Goal: Learn about a topic: Learn about a topic

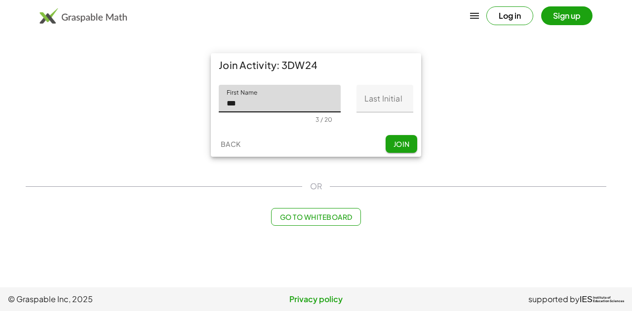
type input "***"
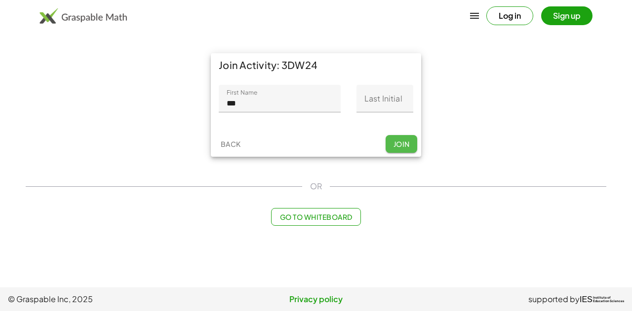
click at [404, 149] on button "Join" at bounding box center [401, 144] width 32 height 18
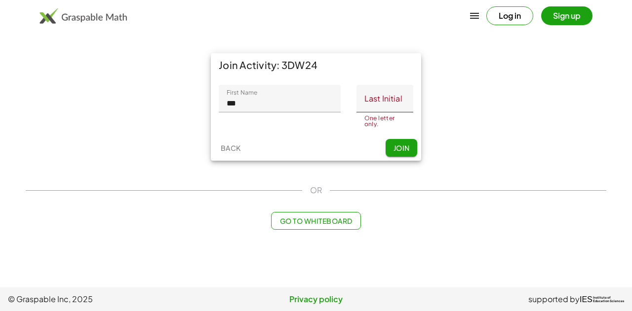
click at [379, 107] on input "Last Initial" at bounding box center [384, 99] width 57 height 28
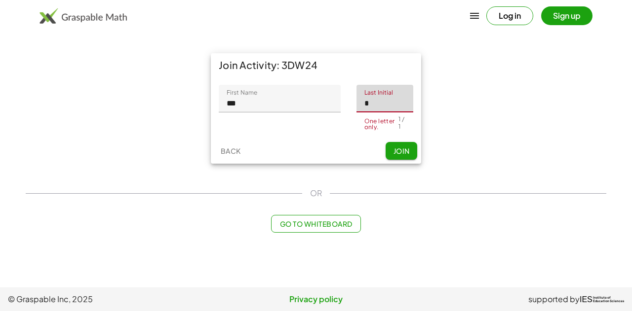
type input "*"
click at [407, 147] on span "Join" at bounding box center [401, 151] width 16 height 9
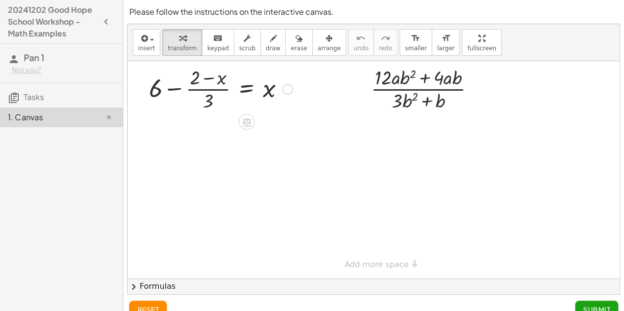
click at [287, 92] on div at bounding box center [287, 89] width 11 height 11
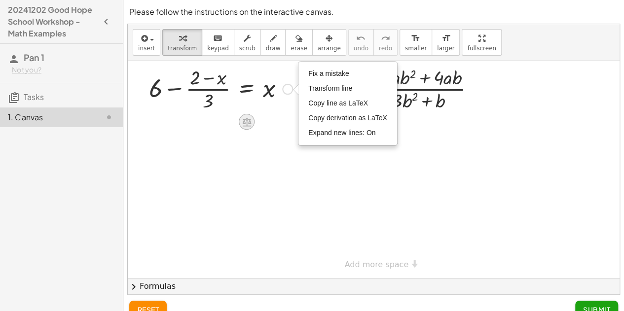
click at [246, 124] on icon at bounding box center [247, 122] width 10 height 10
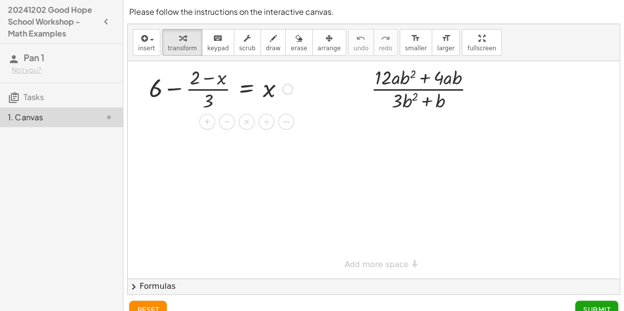
click at [160, 95] on div at bounding box center [220, 88] width 153 height 49
click at [243, 128] on div at bounding box center [247, 122] width 16 height 16
click at [286, 93] on div "Fix a mistake Transform line Copy line as LaTeX Copy derivation as LaTeX Expand…" at bounding box center [287, 89] width 11 height 11
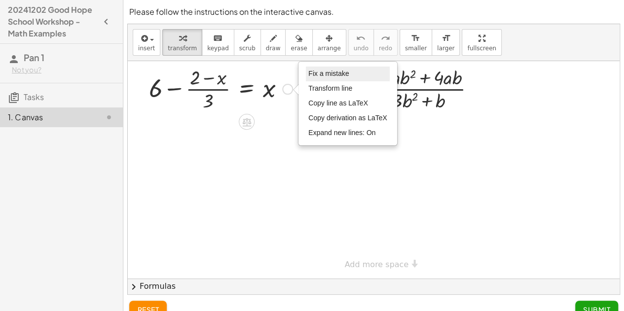
click at [332, 74] on span "Fix a mistake" at bounding box center [328, 74] width 40 height 8
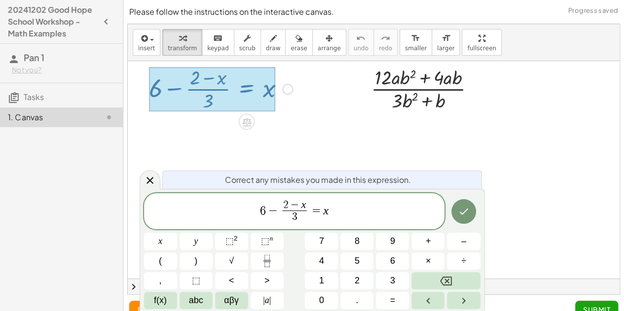
scroll to position [15, 0]
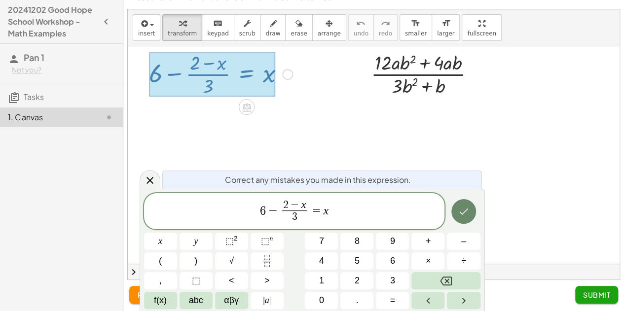
click at [456, 213] on button "Done" at bounding box center [463, 211] width 25 height 25
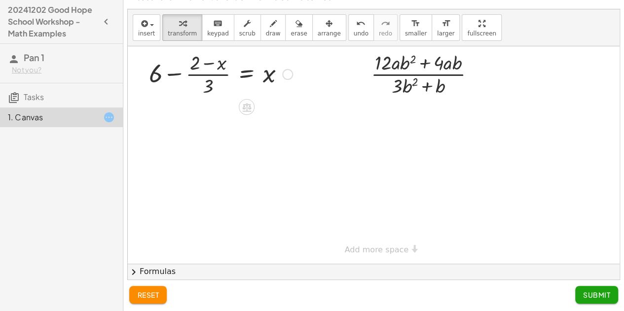
click at [287, 76] on div "Fix a mistake Transform line Copy line as LaTeX Copy derivation as LaTeX Expand…" at bounding box center [287, 74] width 11 height 11
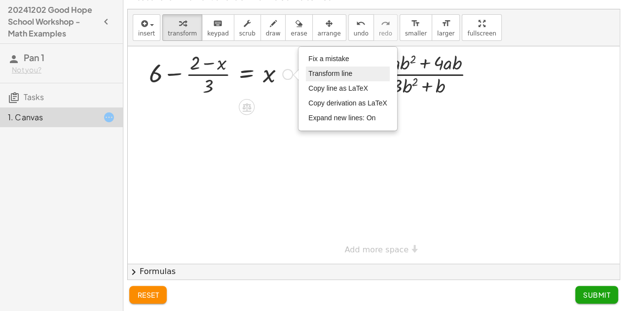
click at [314, 75] on span "Transform line" at bounding box center [330, 74] width 44 height 8
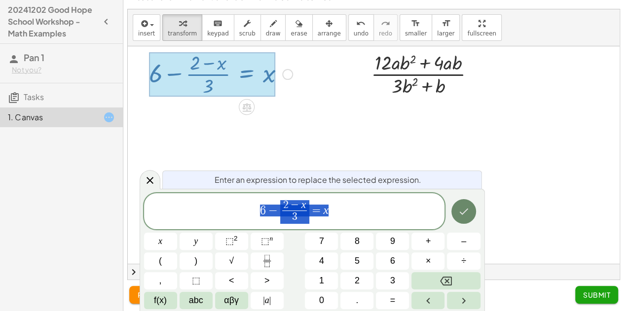
click at [473, 216] on button "Done" at bounding box center [463, 211] width 25 height 25
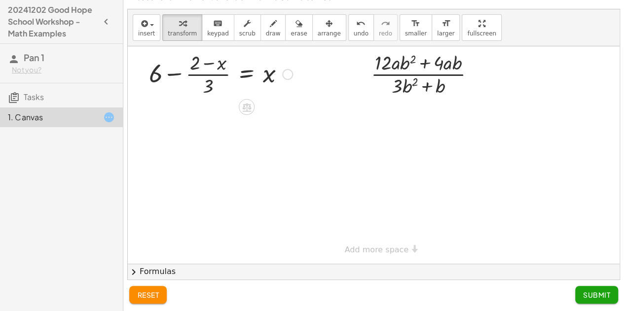
click at [285, 79] on div at bounding box center [220, 73] width 153 height 49
click at [287, 75] on div at bounding box center [287, 74] width 11 height 11
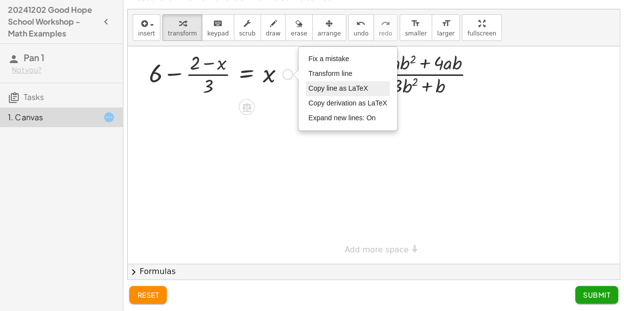
click at [330, 94] on li "Copy line as LaTeX" at bounding box center [348, 88] width 84 height 15
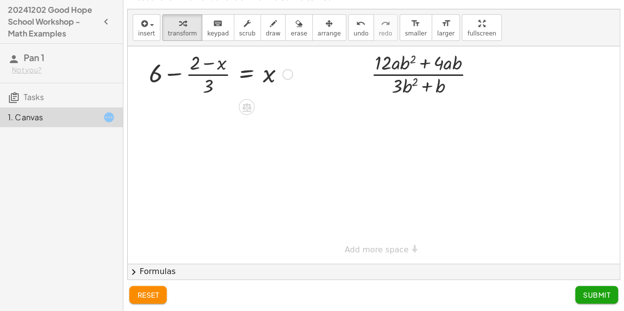
click at [286, 75] on div "Copied done" at bounding box center [287, 74] width 11 height 11
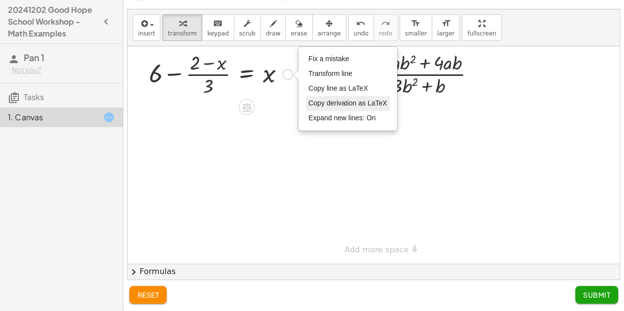
click at [330, 106] on span "Copy derivation as LaTeX" at bounding box center [347, 103] width 79 height 8
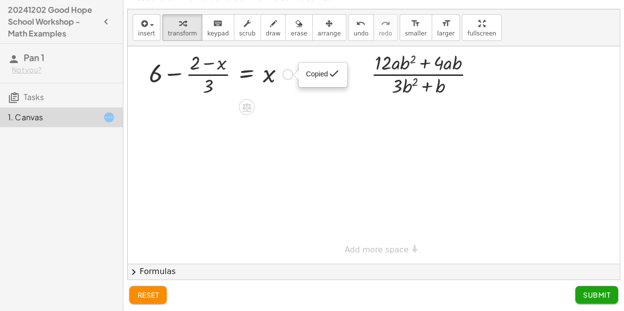
click at [309, 73] on span "Copied" at bounding box center [317, 74] width 22 height 8
click at [292, 74] on div "Copied done" at bounding box center [287, 74] width 11 height 11
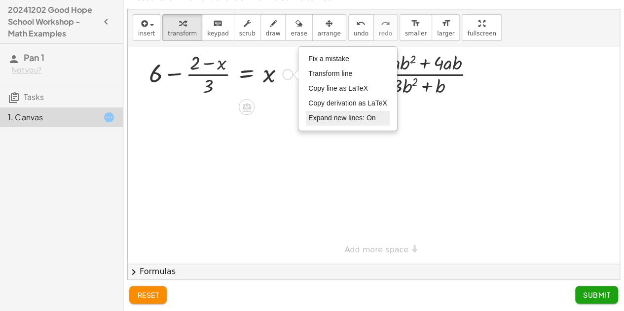
click at [325, 114] on span "Expand new lines: On" at bounding box center [341, 118] width 67 height 8
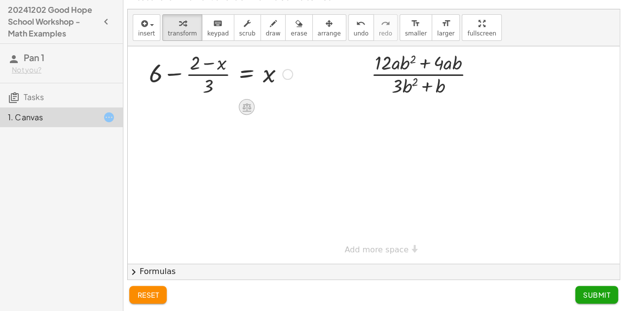
click at [245, 112] on div at bounding box center [247, 107] width 16 height 16
click at [247, 108] on span "×" at bounding box center [247, 107] width 6 height 14
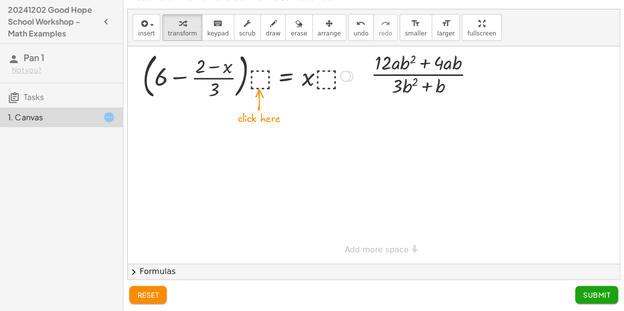
click at [260, 79] on div at bounding box center [248, 75] width 221 height 53
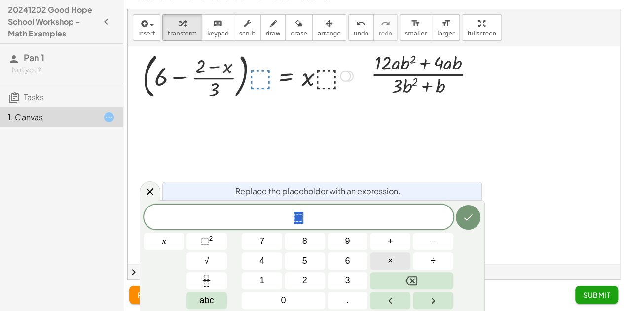
click at [391, 258] on span "×" at bounding box center [390, 261] width 5 height 13
click at [346, 284] on span "3" at bounding box center [347, 280] width 5 height 13
click at [469, 218] on icon "Done" at bounding box center [468, 218] width 9 height 6
click at [326, 84] on div at bounding box center [248, 75] width 221 height 53
click at [406, 283] on icon "Backspace" at bounding box center [412, 281] width 12 height 12
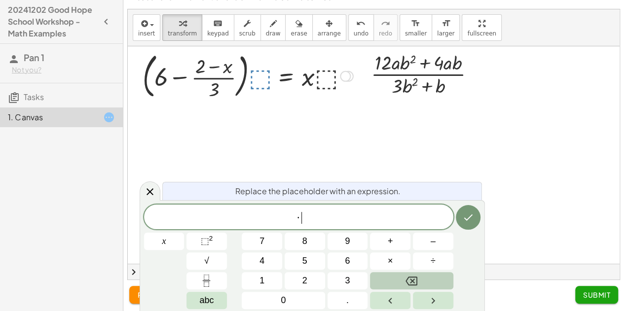
click at [406, 283] on icon "Backspace" at bounding box center [412, 281] width 12 height 12
click at [392, 263] on span "×" at bounding box center [390, 261] width 5 height 13
click at [352, 278] on button "3" at bounding box center [348, 280] width 40 height 17
click at [469, 222] on icon "Done" at bounding box center [468, 218] width 12 height 12
click at [345, 78] on div at bounding box center [345, 76] width 11 height 11
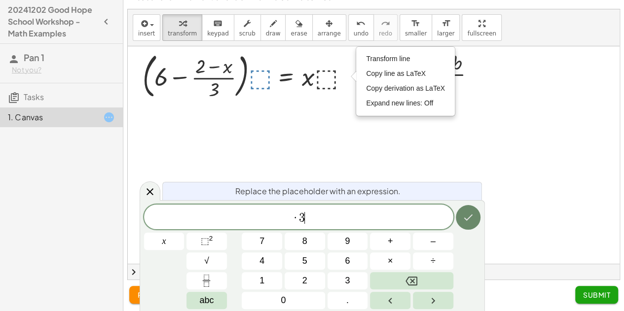
click at [462, 222] on icon "Done" at bounding box center [468, 218] width 12 height 12
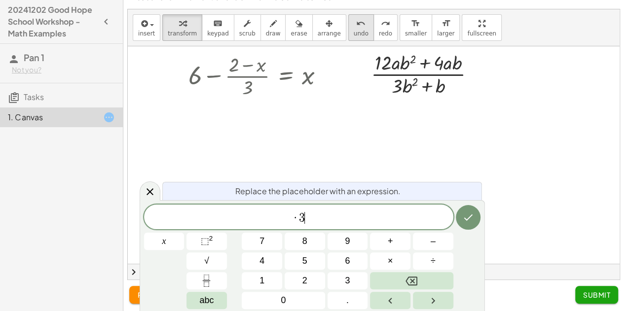
click at [354, 30] on span "undo" at bounding box center [361, 33] width 15 height 7
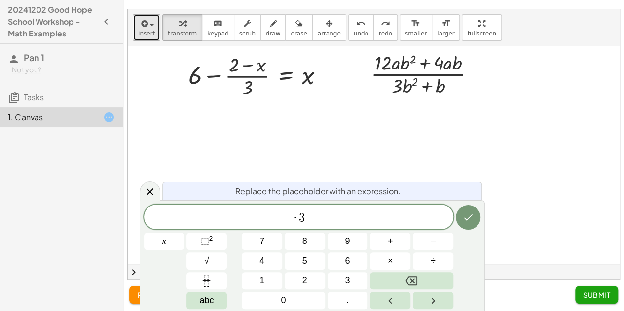
click at [142, 35] on span "insert" at bounding box center [146, 33] width 17 height 7
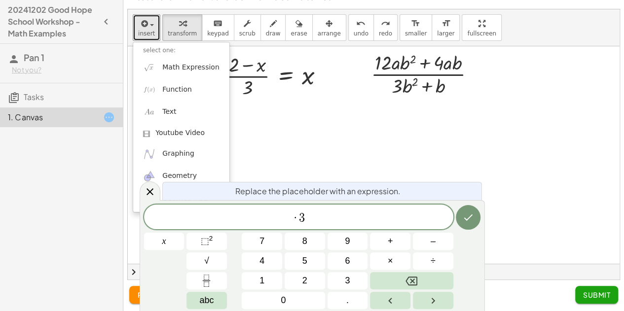
click at [245, 111] on div at bounding box center [374, 155] width 492 height 218
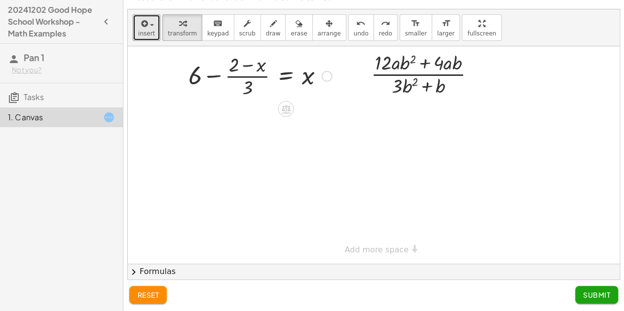
click at [325, 78] on div at bounding box center [327, 76] width 11 height 11
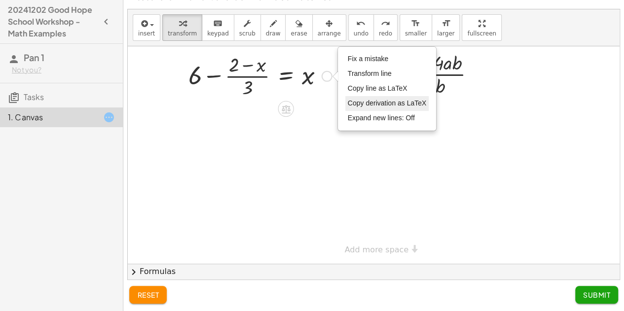
click at [350, 99] on span "Copy derivation as LaTeX" at bounding box center [387, 103] width 79 height 8
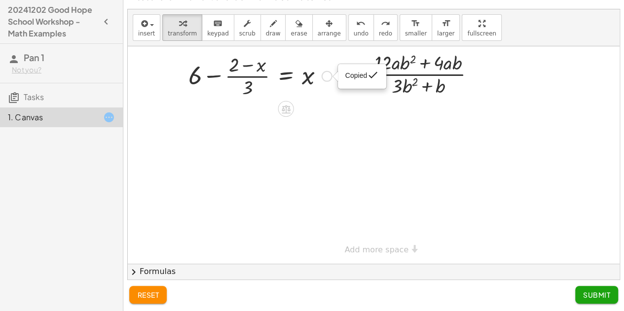
click at [326, 73] on div "Copied done" at bounding box center [327, 76] width 11 height 11
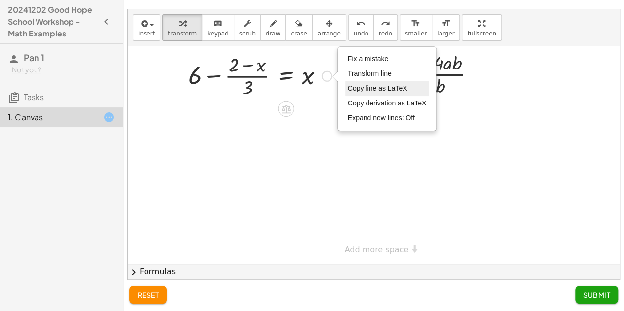
click at [366, 91] on span "Copy line as LaTeX" at bounding box center [378, 88] width 60 height 8
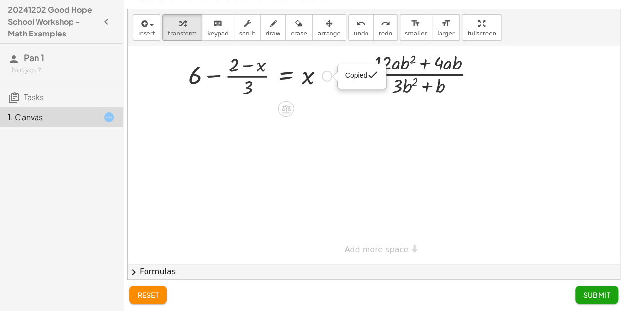
click at [327, 75] on div "Copied done" at bounding box center [327, 76] width 11 height 11
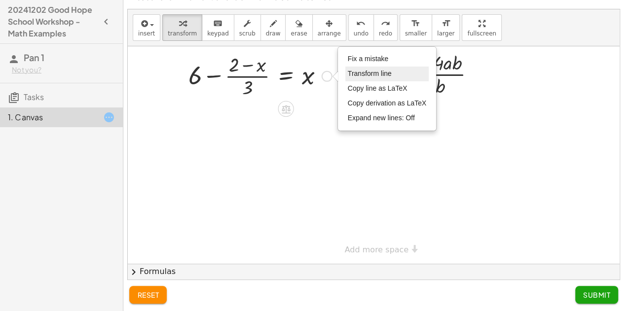
click at [351, 72] on span "Transform line" at bounding box center [370, 74] width 44 height 8
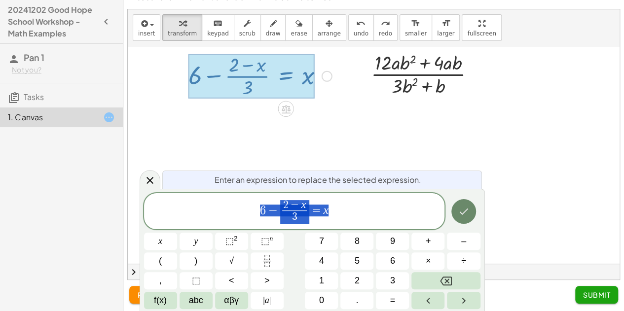
click at [462, 216] on icon "Done" at bounding box center [464, 212] width 12 height 12
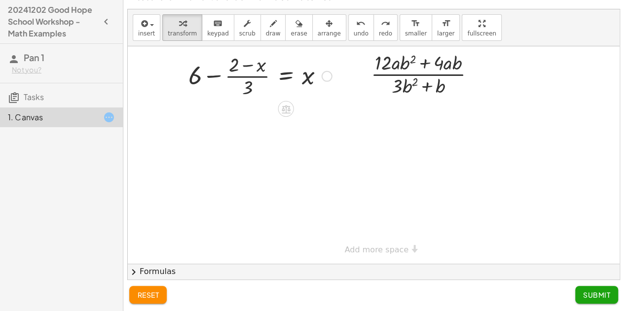
click at [146, 299] on button "reset" at bounding box center [147, 295] width 37 height 18
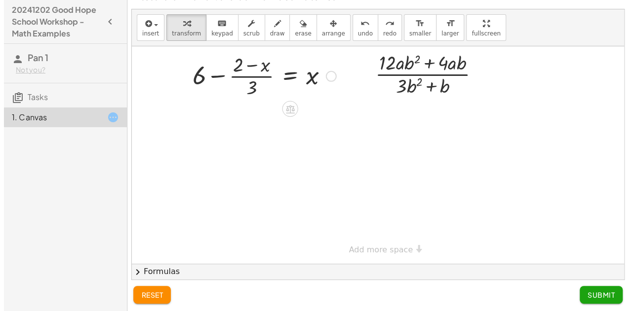
scroll to position [0, 0]
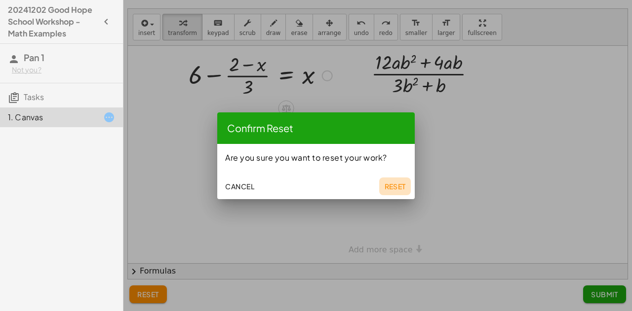
click at [396, 184] on span "Reset" at bounding box center [395, 186] width 22 height 9
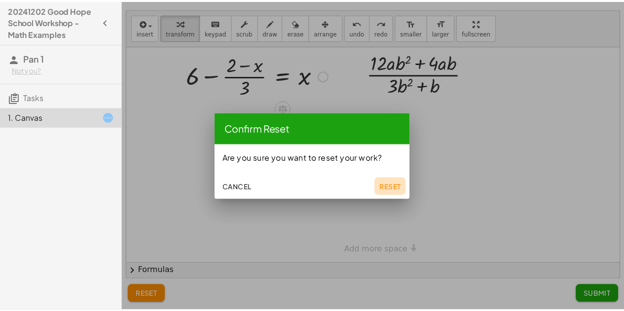
scroll to position [15, 0]
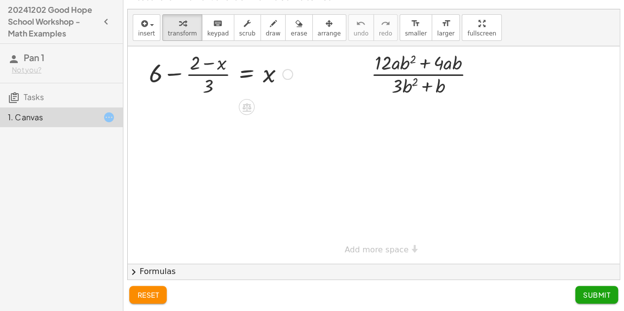
click at [209, 91] on div at bounding box center [220, 73] width 153 height 49
click at [156, 70] on div at bounding box center [220, 73] width 153 height 49
drag, startPoint x: 210, startPoint y: 87, endPoint x: 168, endPoint y: 75, distance: 43.6
click at [168, 75] on div at bounding box center [220, 73] width 153 height 49
drag, startPoint x: 210, startPoint y: 90, endPoint x: 172, endPoint y: 77, distance: 40.7
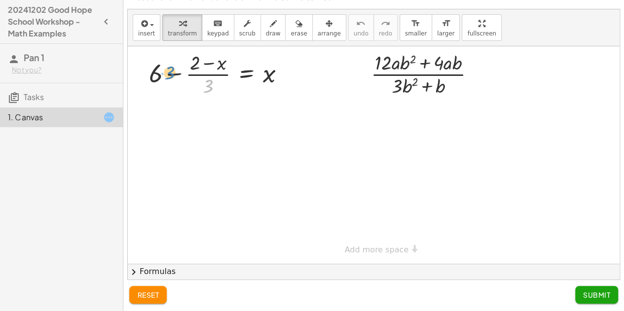
click at [172, 77] on div at bounding box center [220, 73] width 153 height 49
drag, startPoint x: 209, startPoint y: 89, endPoint x: 288, endPoint y: 78, distance: 79.3
click at [288, 78] on div at bounding box center [220, 73] width 153 height 49
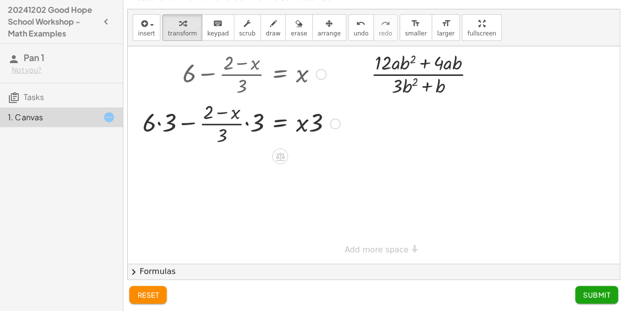
click at [162, 129] on div at bounding box center [242, 122] width 208 height 49
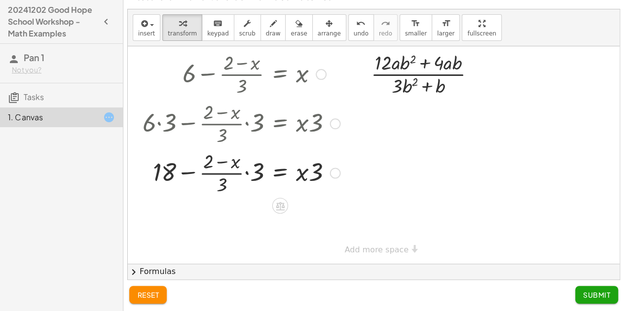
click at [232, 174] on div at bounding box center [242, 172] width 208 height 49
click at [247, 175] on div at bounding box center [242, 172] width 208 height 49
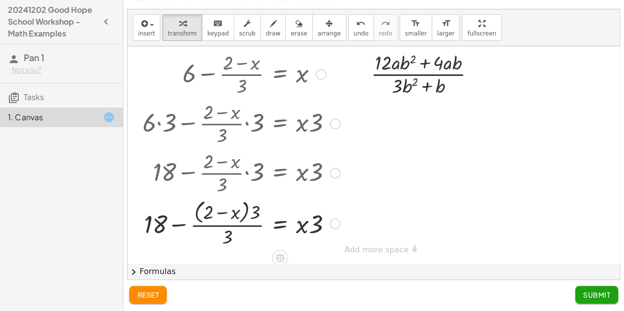
scroll to position [1, 0]
click at [255, 214] on div at bounding box center [242, 222] width 208 height 52
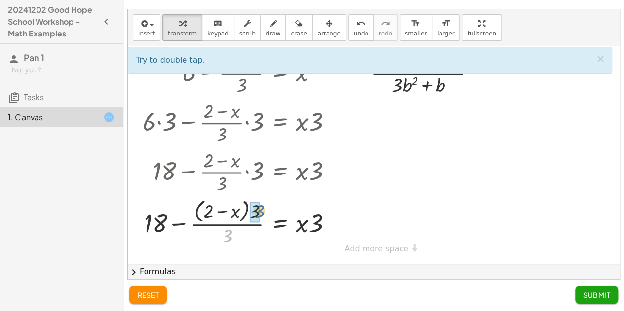
drag, startPoint x: 227, startPoint y: 235, endPoint x: 260, endPoint y: 211, distance: 40.9
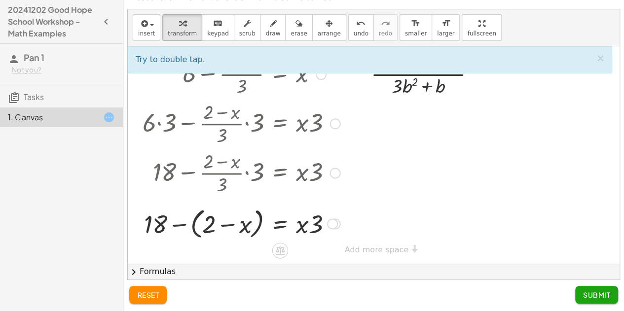
click at [194, 231] on div at bounding box center [242, 223] width 208 height 37
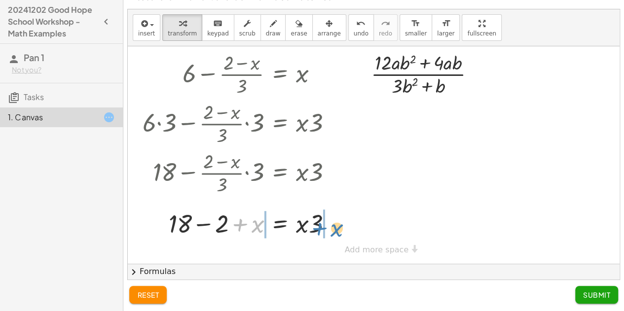
drag, startPoint x: 258, startPoint y: 232, endPoint x: 336, endPoint y: 236, distance: 79.0
click at [336, 236] on div at bounding box center [242, 223] width 208 height 34
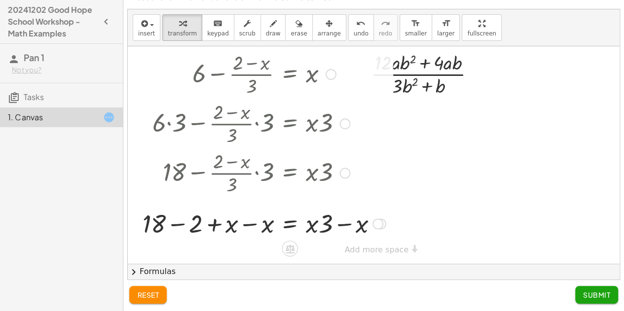
click at [247, 225] on div at bounding box center [264, 223] width 253 height 34
click at [342, 224] on div at bounding box center [269, 223] width 243 height 34
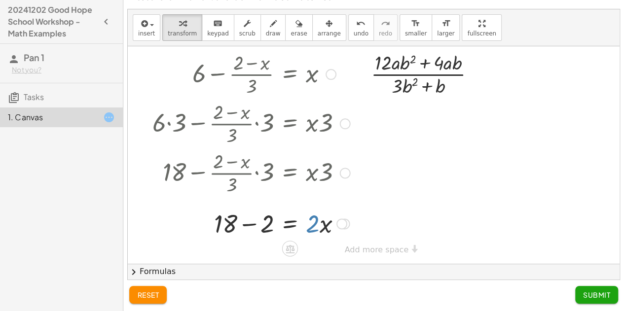
click at [313, 230] on div at bounding box center [252, 223] width 208 height 34
drag, startPoint x: 313, startPoint y: 230, endPoint x: 274, endPoint y: 235, distance: 38.9
click at [274, 235] on div at bounding box center [252, 223] width 208 height 34
click at [311, 211] on div at bounding box center [252, 222] width 208 height 49
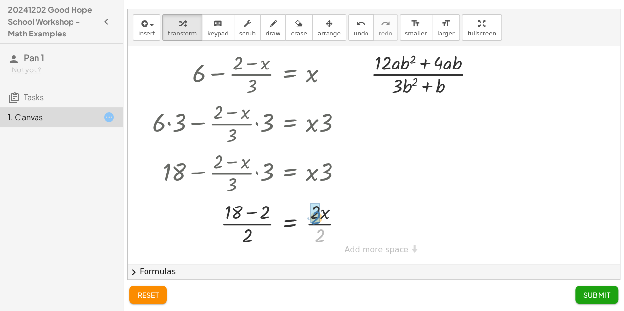
drag, startPoint x: 319, startPoint y: 231, endPoint x: 315, endPoint y: 214, distance: 18.2
click at [254, 222] on div at bounding box center [252, 222] width 208 height 49
drag, startPoint x: 243, startPoint y: 234, endPoint x: 265, endPoint y: 217, distance: 28.8
click at [265, 217] on div at bounding box center [252, 222] width 208 height 49
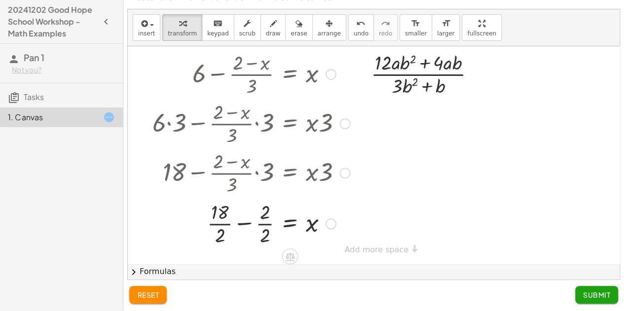
click at [225, 223] on div at bounding box center [252, 222] width 208 height 49
click at [268, 224] on div at bounding box center [252, 222] width 208 height 49
click at [313, 245] on div at bounding box center [374, 155] width 492 height 218
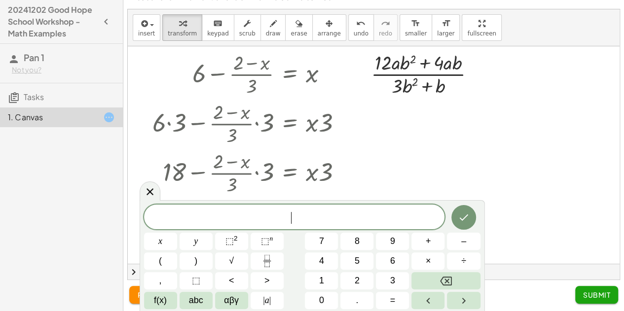
click at [365, 184] on div at bounding box center [374, 155] width 492 height 218
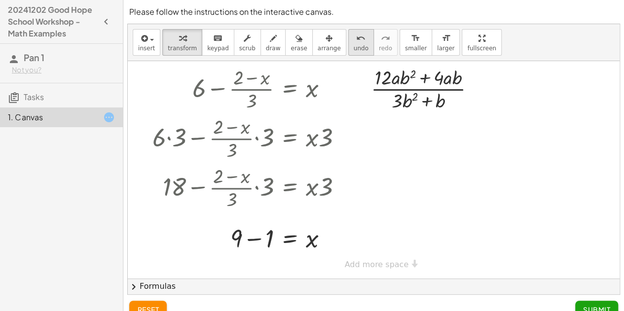
click at [354, 45] on span "undo" at bounding box center [361, 48] width 15 height 7
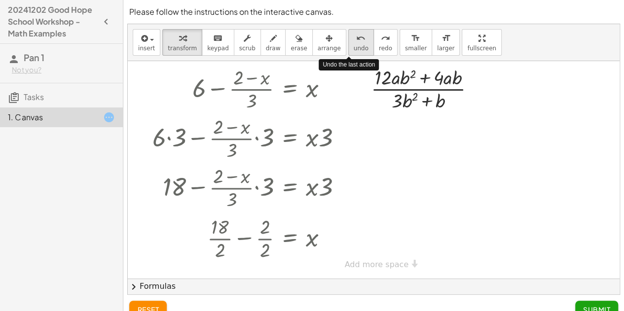
click at [354, 45] on span "undo" at bounding box center [361, 48] width 15 height 7
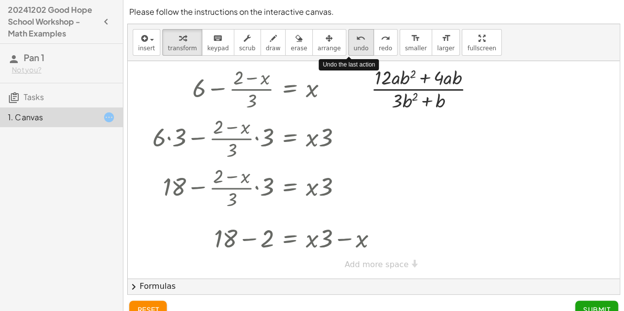
click at [354, 45] on span "undo" at bounding box center [361, 48] width 15 height 7
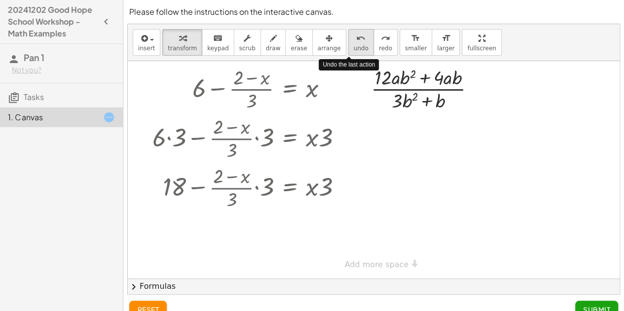
click at [354, 45] on span "undo" at bounding box center [361, 48] width 15 height 7
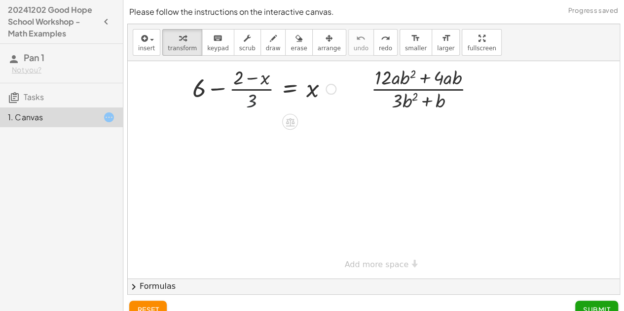
click at [251, 106] on div at bounding box center [263, 88] width 153 height 49
drag, startPoint x: 253, startPoint y: 101, endPoint x: 281, endPoint y: 84, distance: 32.5
click at [281, 84] on div at bounding box center [263, 88] width 153 height 49
click at [252, 98] on div at bounding box center [263, 88] width 153 height 49
drag, startPoint x: 252, startPoint y: 98, endPoint x: 203, endPoint y: 85, distance: 50.0
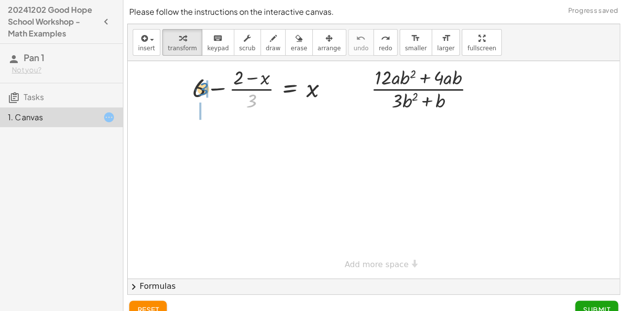
click at [203, 85] on div at bounding box center [263, 88] width 153 height 49
drag, startPoint x: 254, startPoint y: 101, endPoint x: 329, endPoint y: 92, distance: 75.6
click at [329, 92] on div at bounding box center [263, 88] width 153 height 49
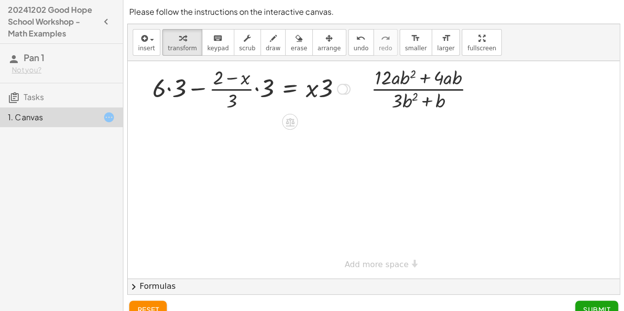
click at [168, 91] on div at bounding box center [252, 88] width 208 height 49
click at [256, 88] on div at bounding box center [256, 88] width 197 height 49
